Goal: Task Accomplishment & Management: Use online tool/utility

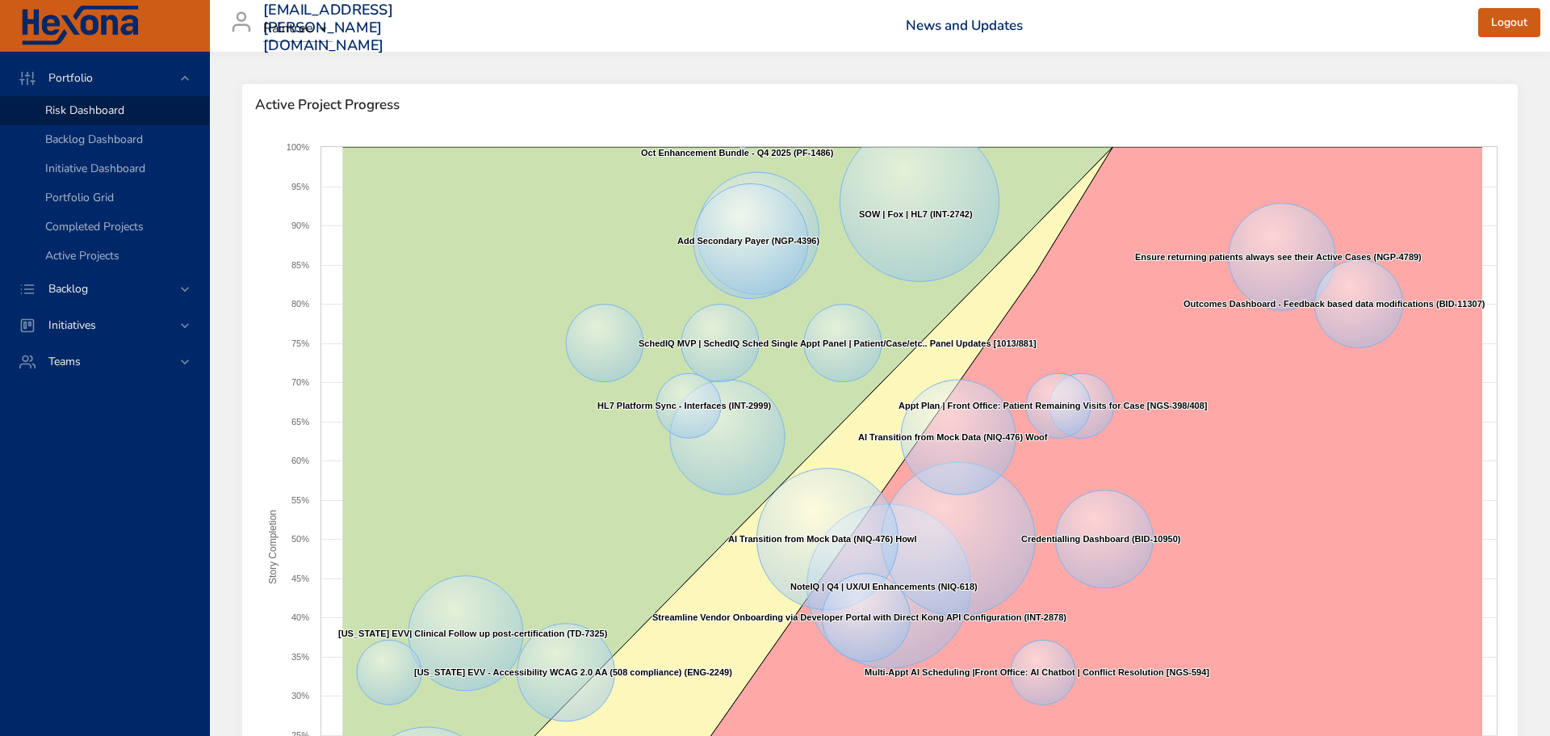
click at [312, 33] on body "Portfolio Risk Dashboard Backlog Dashboard Initiative Dashboard Portfolio Grid …" at bounding box center [775, 368] width 1550 height 736
click at [86, 137] on div at bounding box center [775, 368] width 1550 height 736
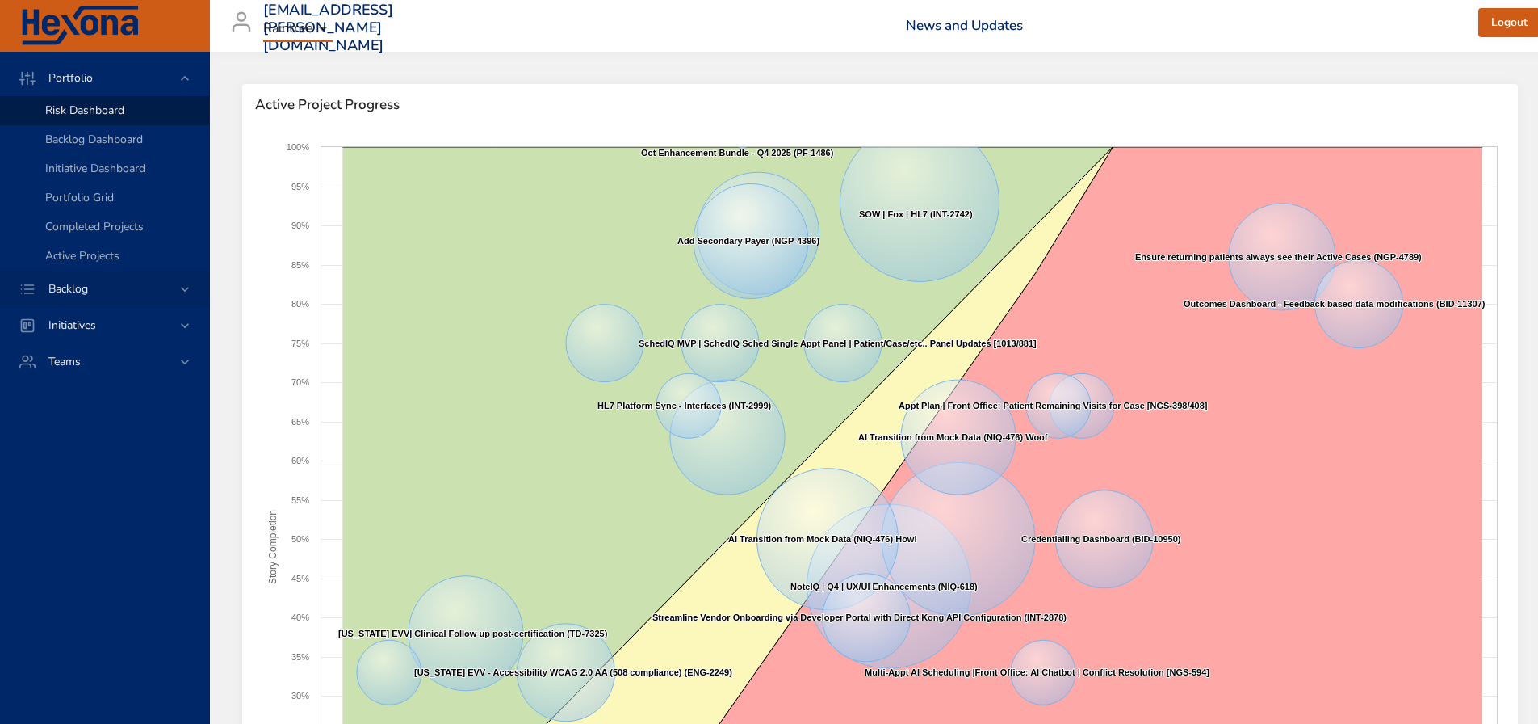
click at [92, 287] on span "Backlog" at bounding box center [68, 288] width 65 height 15
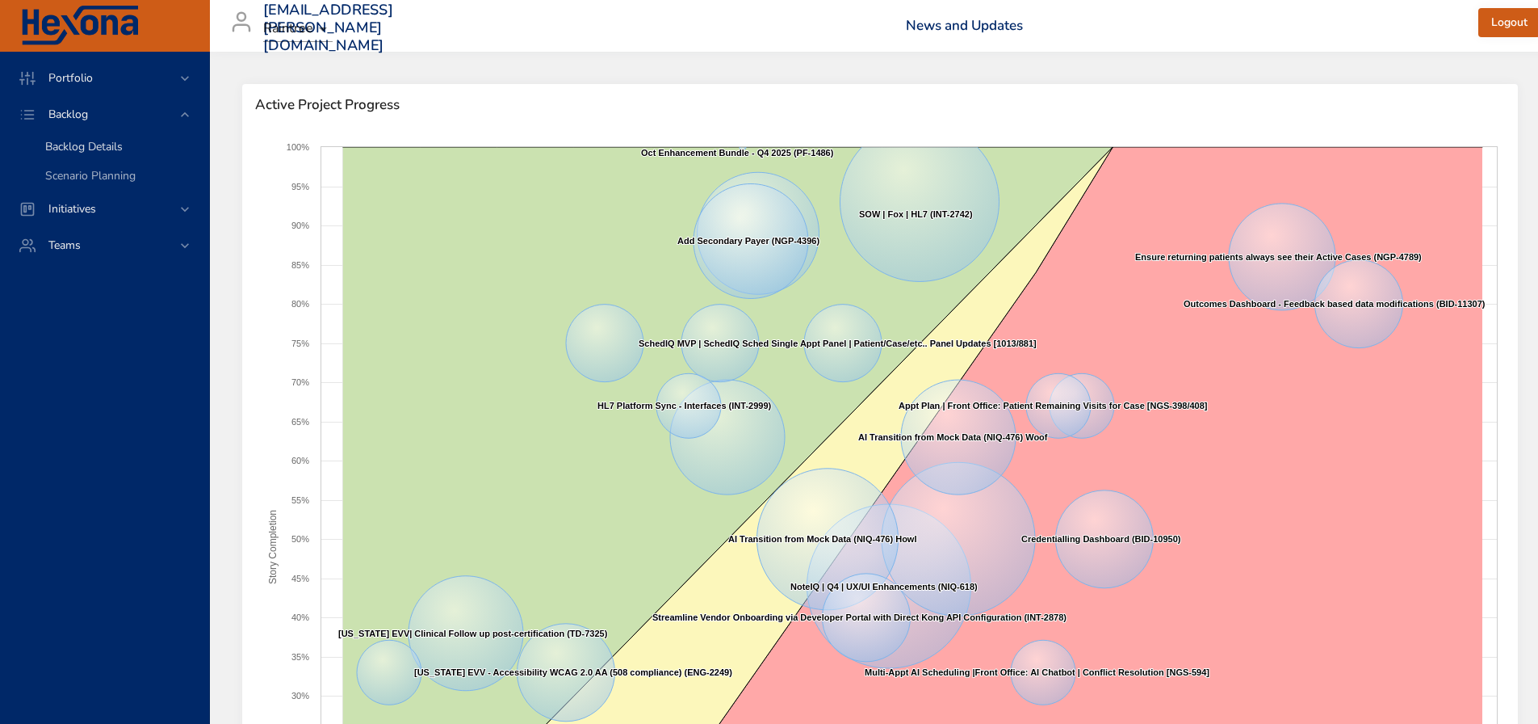
click at [92, 143] on span "Backlog Details" at bounding box center [84, 146] width 78 height 15
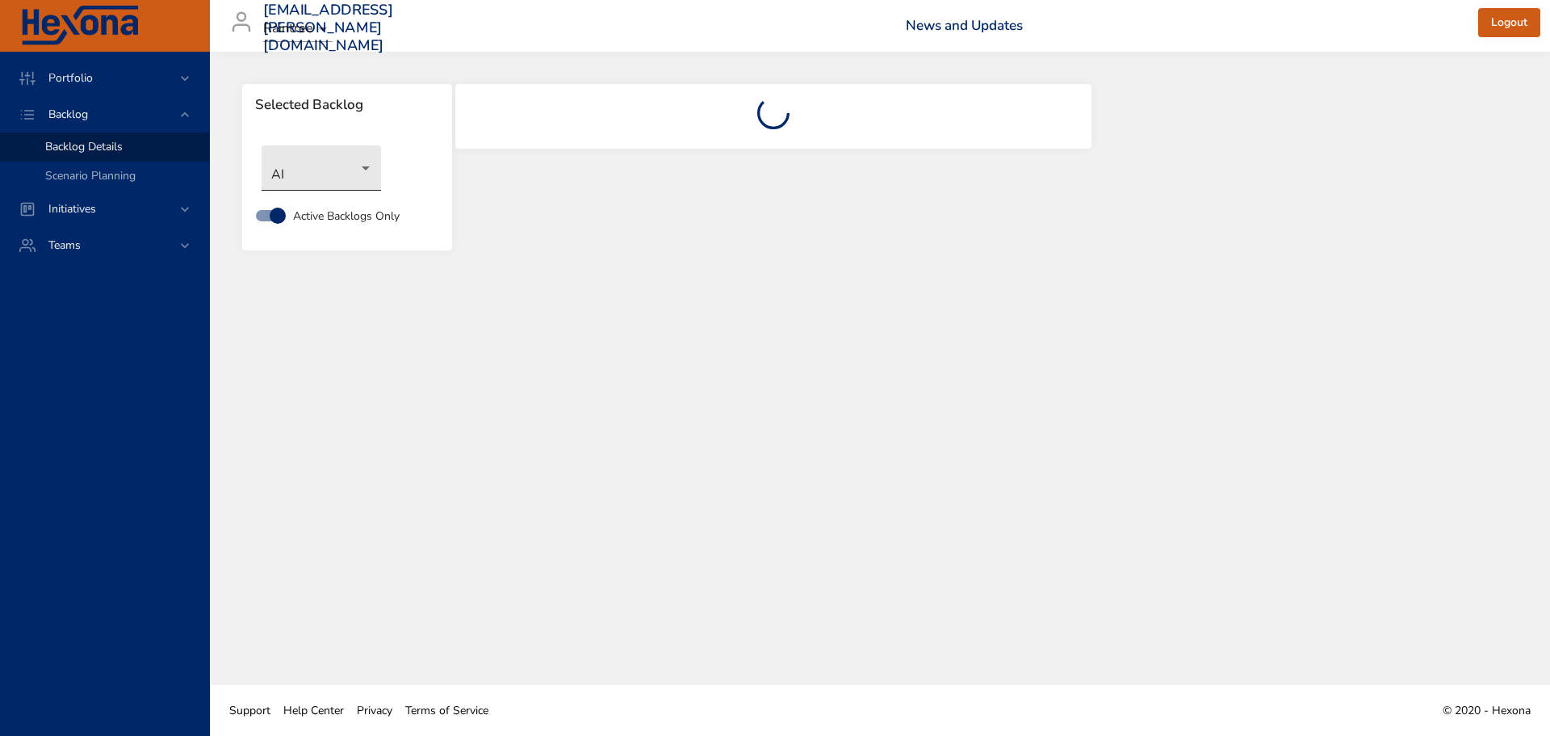
click at [367, 170] on body "Portfolio Backlog Backlog Details Scenario Planning Initiatives Teams [EMAIL_AD…" at bounding box center [775, 368] width 1550 height 736
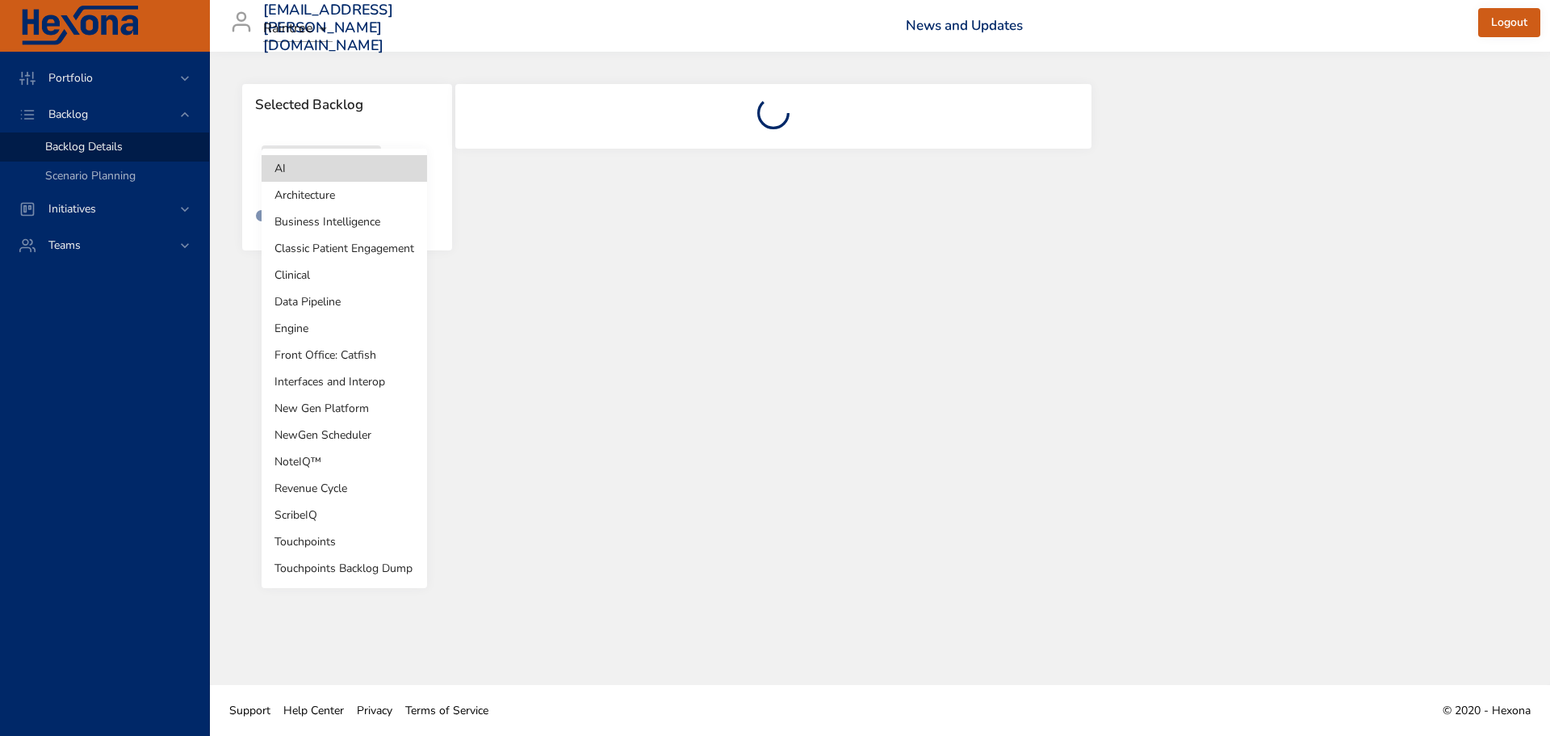
click at [355, 220] on li "Business Intelligence" at bounding box center [345, 221] width 166 height 27
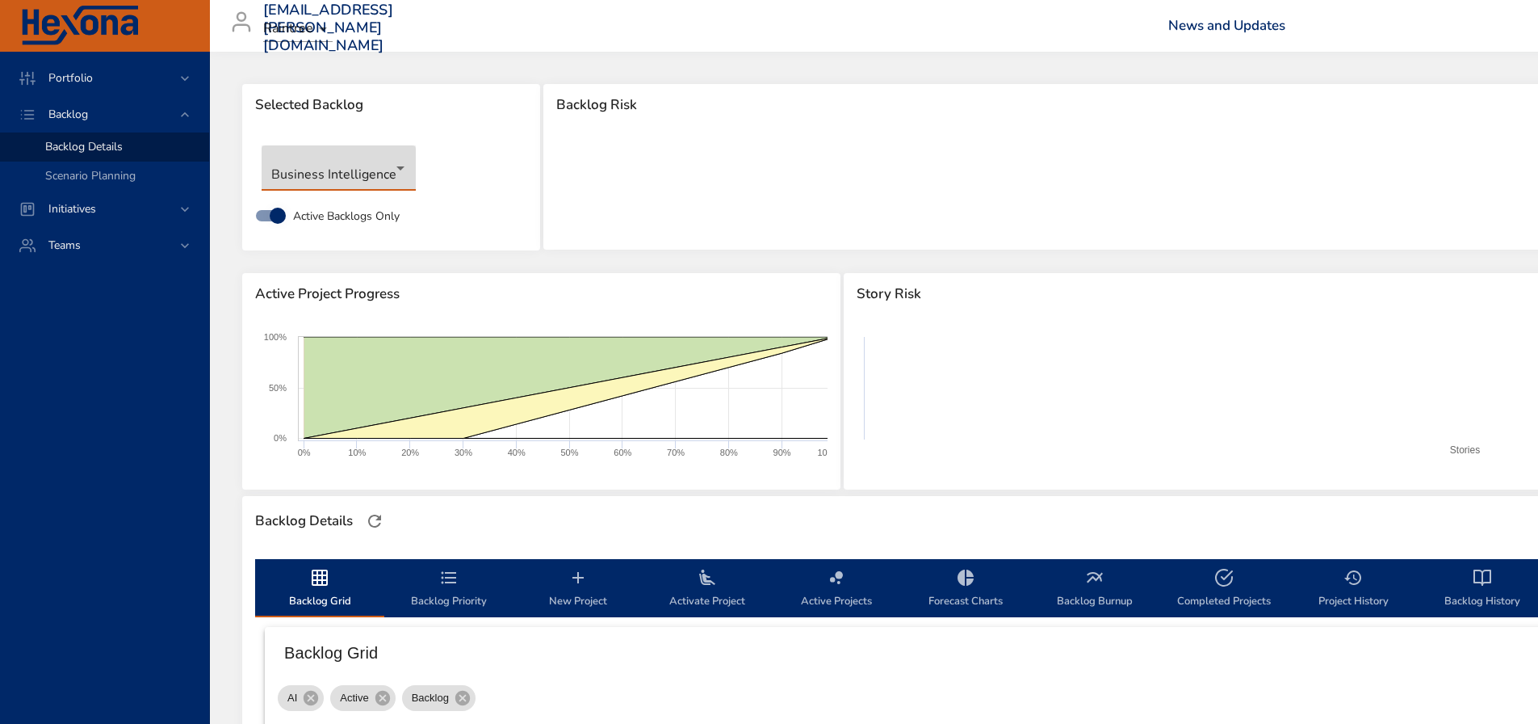
type input "*"
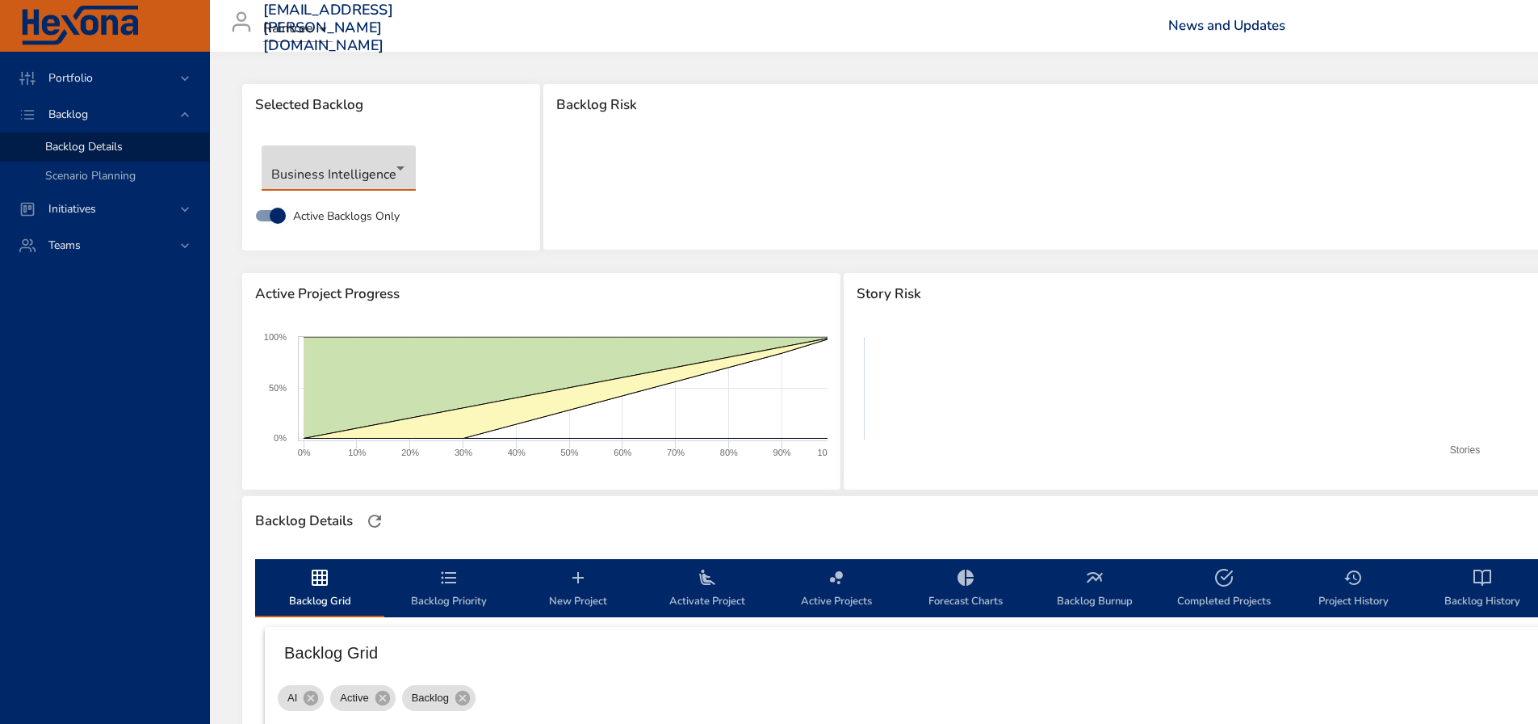
type input "*"
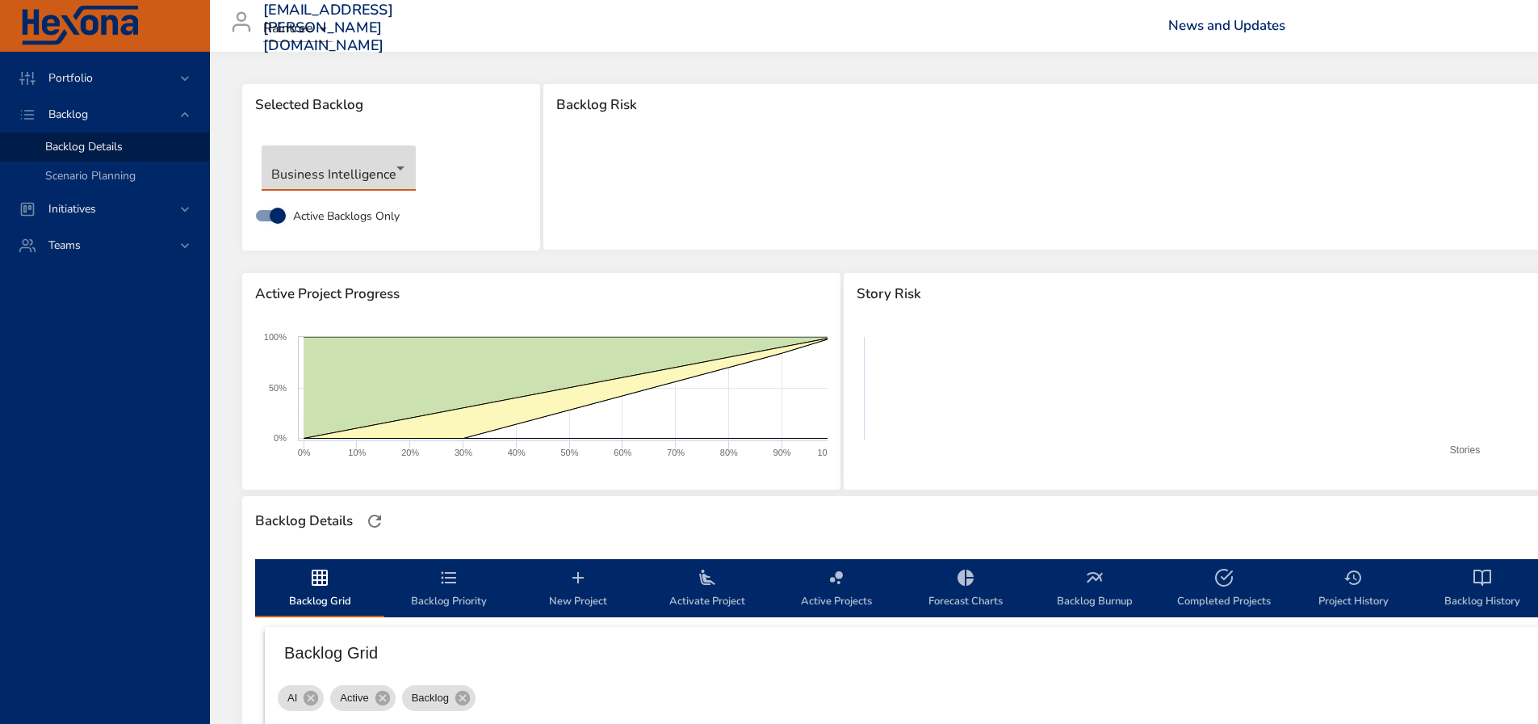
type input "*"
type input "**"
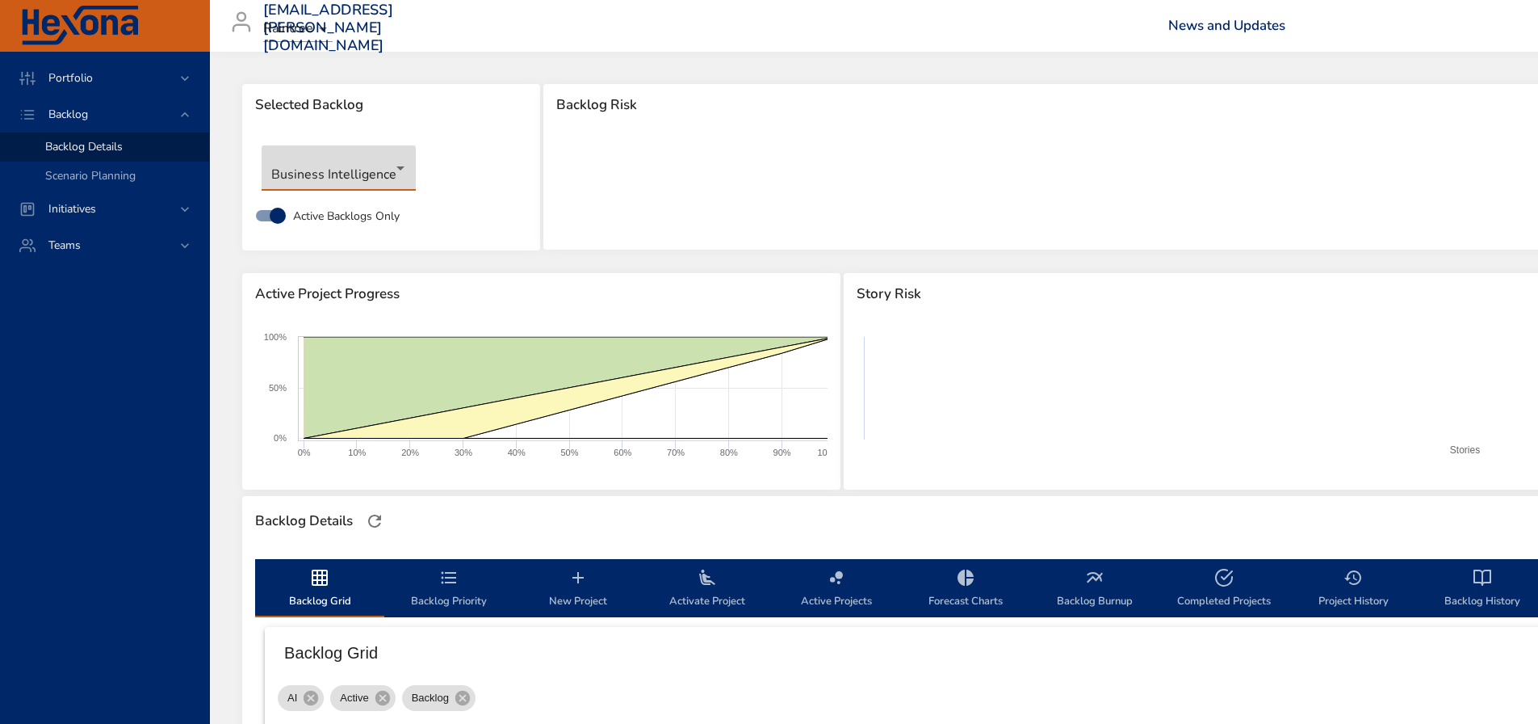
type input "*"
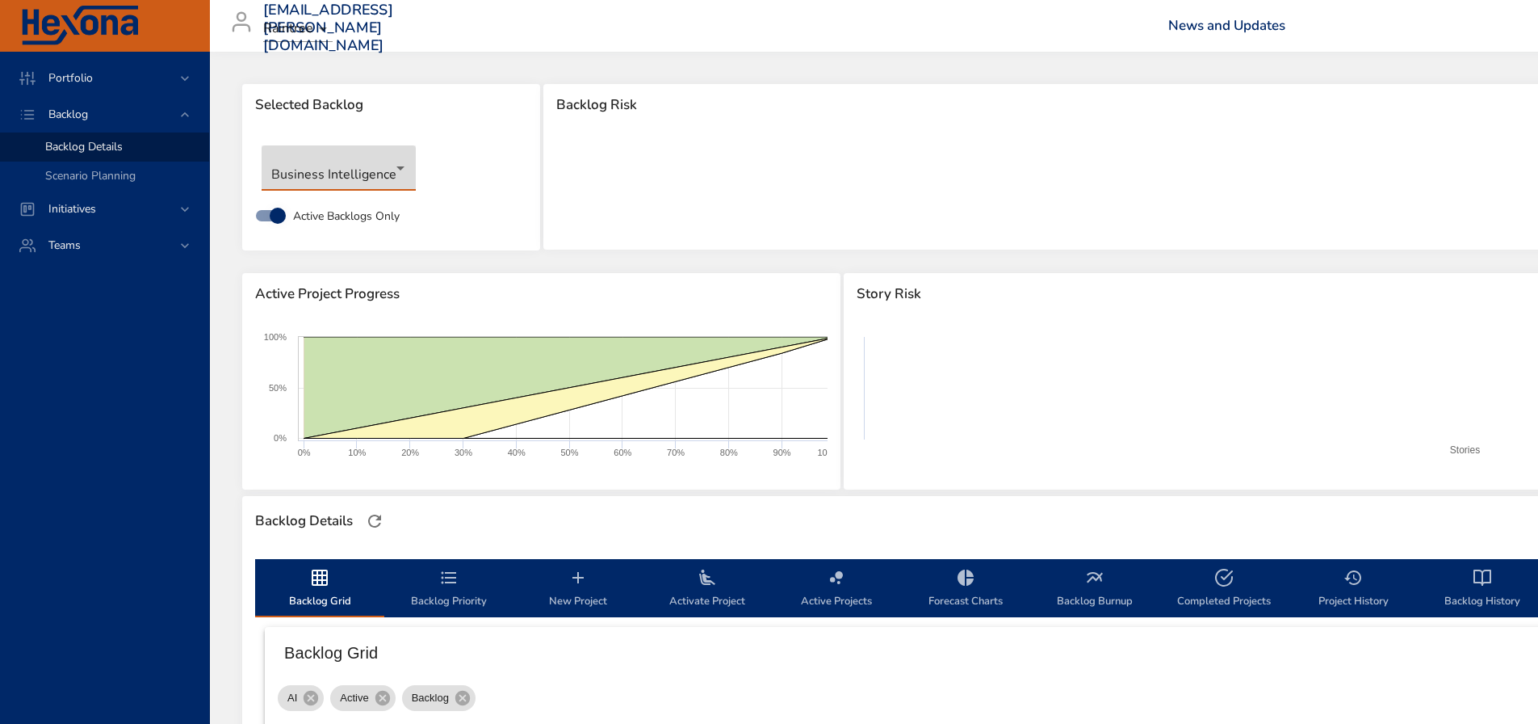
type input "*"
type input "**"
type input "*"
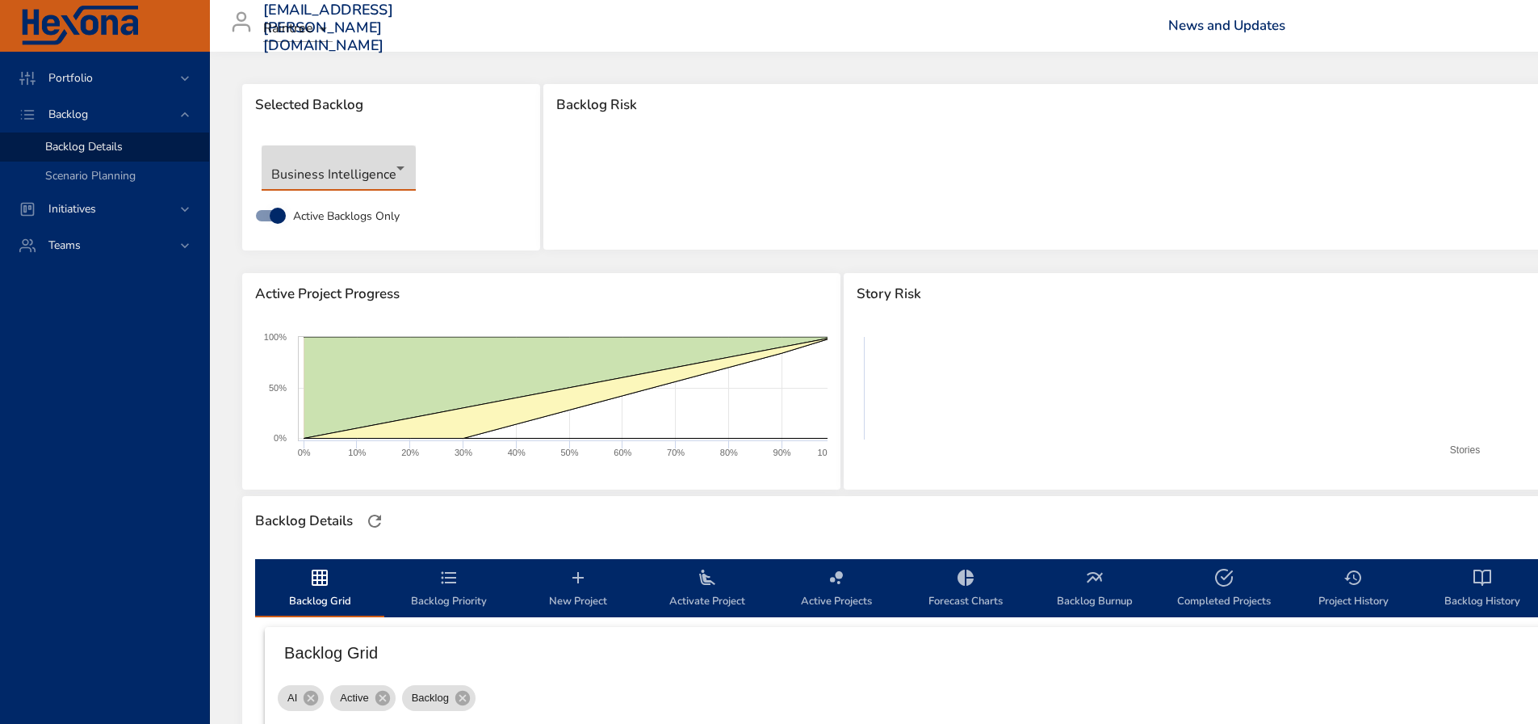
type input "**"
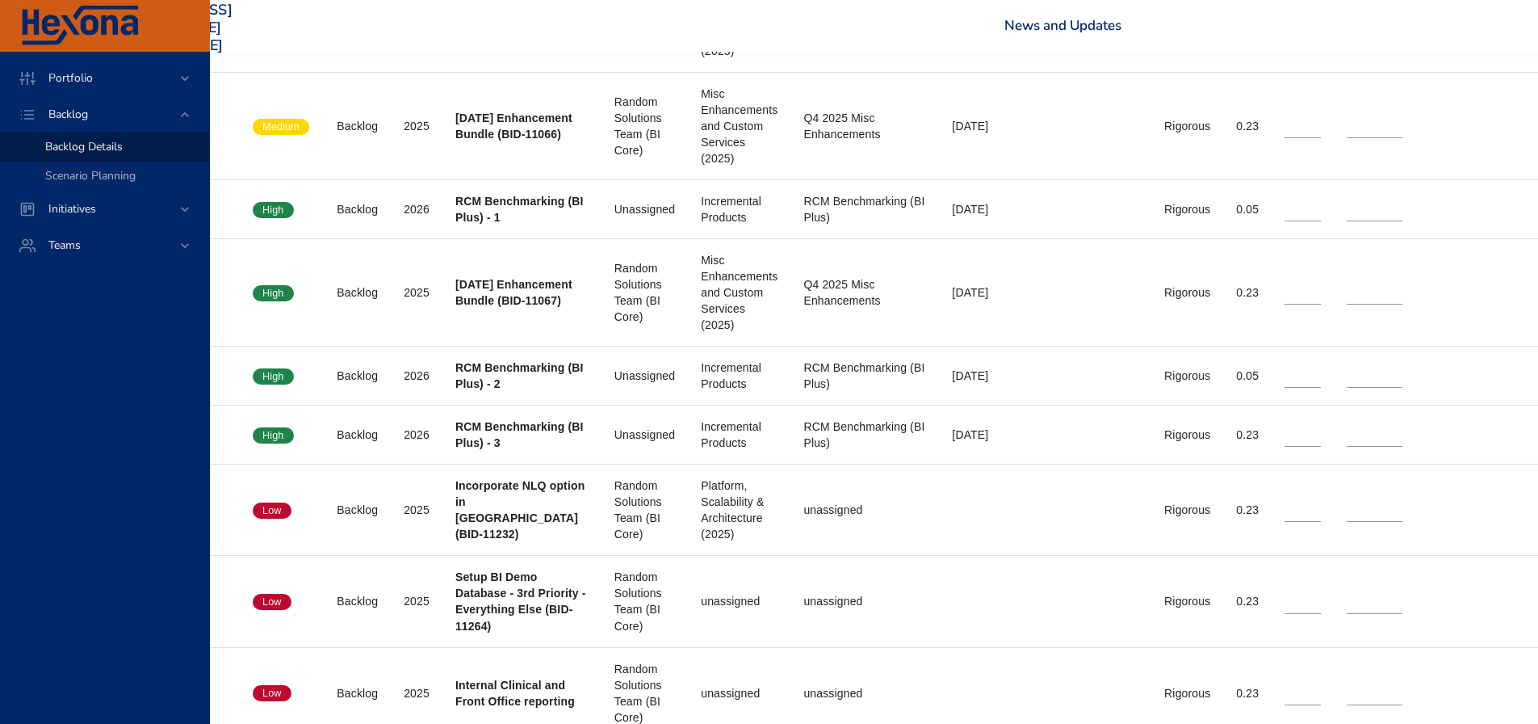
scroll to position [1211, 162]
